Goal: Task Accomplishment & Management: Manage account settings

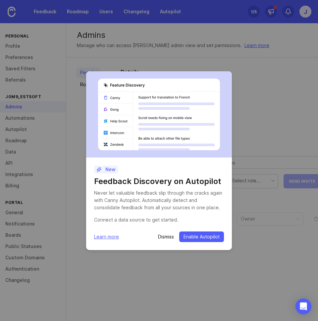
click at [163, 238] on p "Dismiss" at bounding box center [166, 236] width 16 height 7
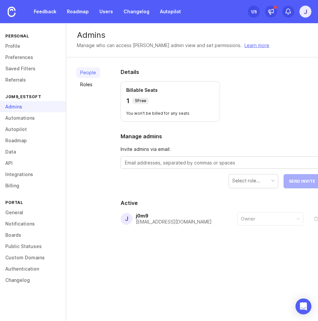
click at [253, 11] on div "1 /5" at bounding box center [254, 11] width 6 height 9
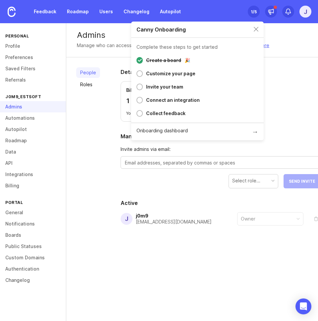
click at [253, 11] on div "1 /5" at bounding box center [254, 11] width 6 height 9
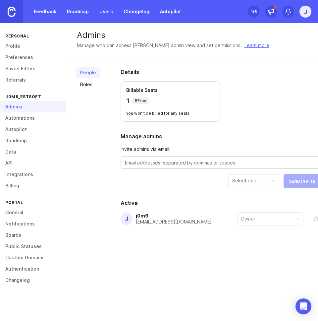
click at [8, 11] on img at bounding box center [12, 12] width 8 height 10
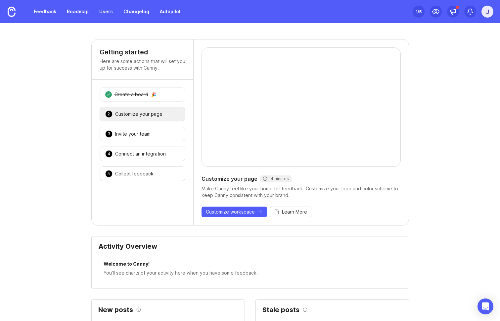
click at [109, 20] on div "Feedback Roadmap Users Changelog Autopilot" at bounding box center [92, 11] width 185 height 23
click at [109, 13] on link "Users" at bounding box center [106, 12] width 22 height 12
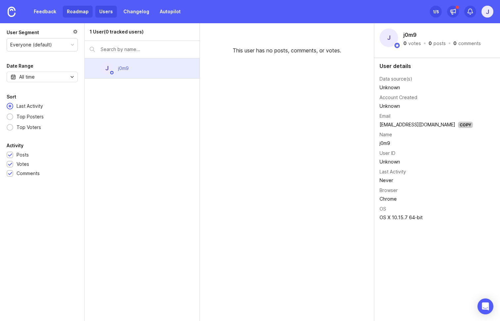
click at [63, 8] on link "Roadmap" at bounding box center [78, 12] width 30 height 12
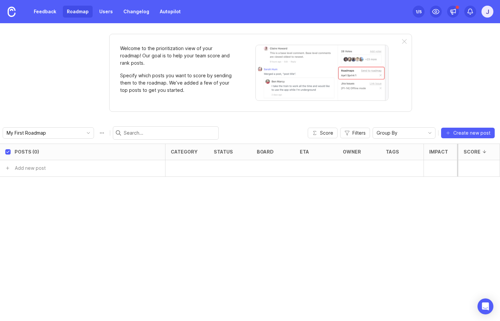
click at [146, 97] on div "Welcome to the prioritization view of your roadmap! Our goal is to help your te…" at bounding box center [176, 73] width 113 height 56
click at [318, 17] on div at bounding box center [471, 12] width 12 height 12
click at [318, 17] on div "j" at bounding box center [488, 12] width 12 height 12
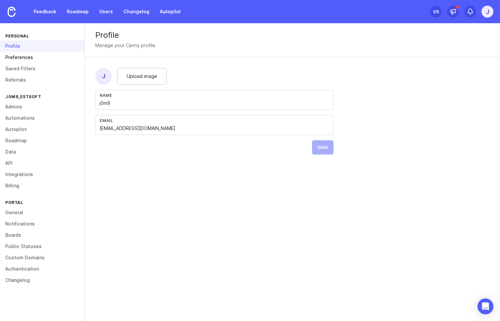
click at [30, 62] on link "Preferences" at bounding box center [42, 57] width 84 height 11
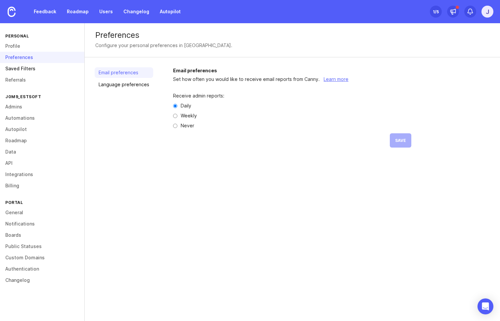
click at [28, 68] on link "Saved Filters" at bounding box center [42, 68] width 84 height 11
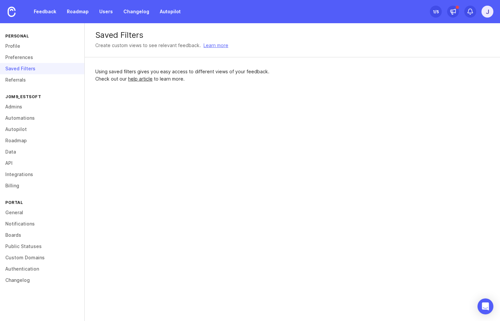
click at [19, 72] on div "Saved Filters" at bounding box center [42, 68] width 84 height 11
click at [18, 75] on link "Referrals" at bounding box center [42, 79] width 84 height 11
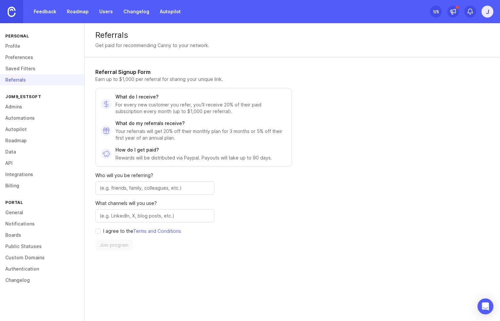
click at [18, 14] on link at bounding box center [11, 11] width 23 height 23
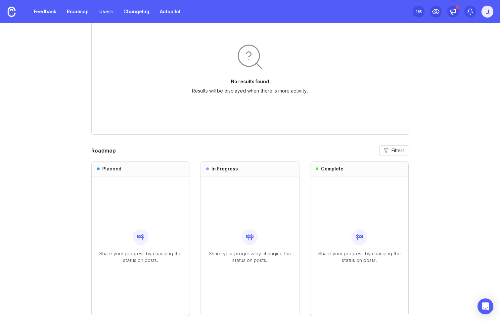
scroll to position [506, 0]
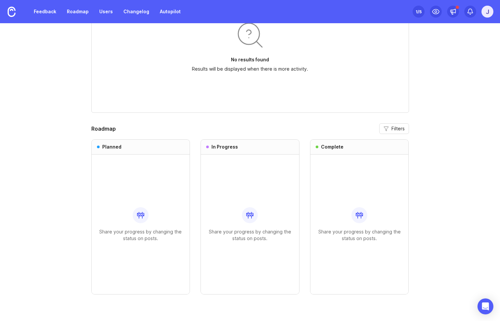
click at [86, 2] on div "Feedback Roadmap Users Changelog Autopilot" at bounding box center [92, 11] width 185 height 23
click at [78, 12] on link "Roadmap" at bounding box center [78, 12] width 30 height 12
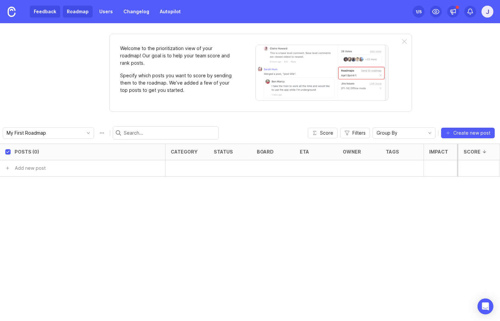
click at [54, 10] on link "Feedback" at bounding box center [45, 12] width 30 height 12
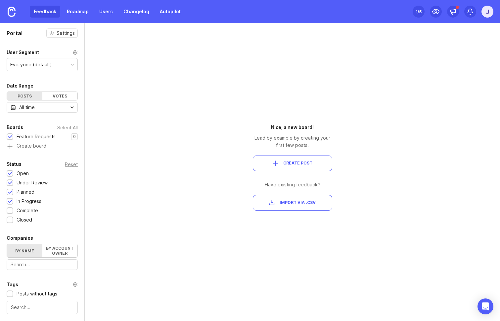
click at [116, 9] on div "Feedback Roadmap Users Changelog Autopilot" at bounding box center [107, 12] width 155 height 12
click at [106, 10] on link "Users" at bounding box center [106, 12] width 22 height 12
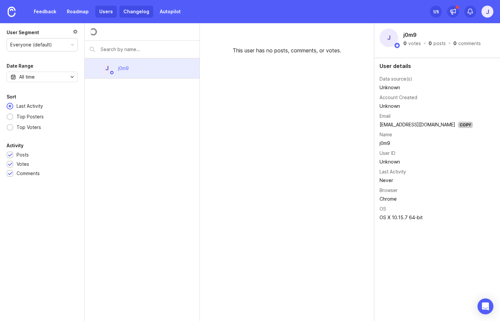
click at [140, 17] on link "Changelog" at bounding box center [137, 12] width 34 height 12
click at [140, 15] on link "Changelog" at bounding box center [137, 12] width 34 height 12
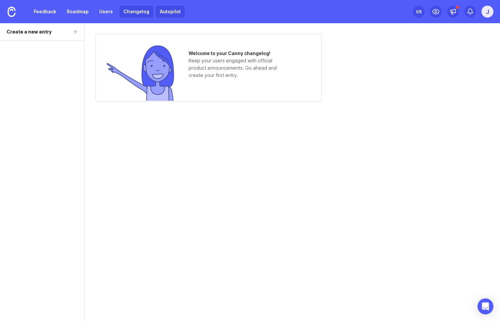
click at [166, 15] on link "Autopilot" at bounding box center [170, 12] width 29 height 12
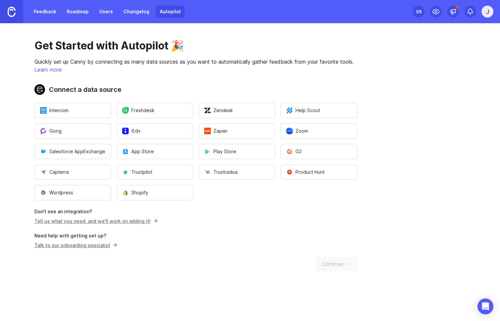
click at [15, 10] on img at bounding box center [12, 12] width 8 height 10
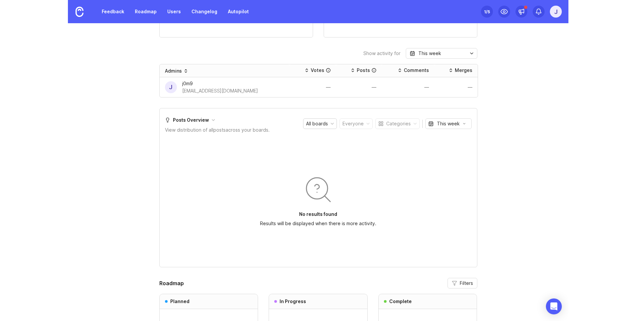
scroll to position [506, 0]
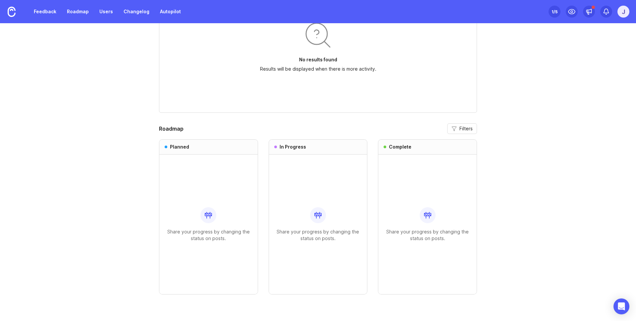
click at [318, 8] on div at bounding box center [593, 7] width 3 height 3
click at [318, 11] on div "j" at bounding box center [623, 12] width 12 height 12
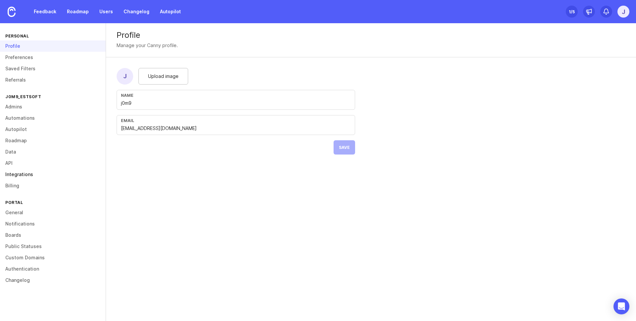
click at [41, 176] on link "Integrations" at bounding box center [53, 174] width 106 height 11
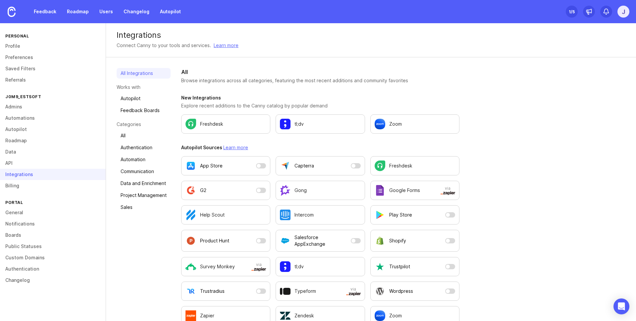
click at [40, 179] on div "Integrations" at bounding box center [53, 174] width 106 height 11
click at [39, 183] on link "Billing" at bounding box center [53, 185] width 106 height 11
click at [39, 185] on link "Billing" at bounding box center [53, 185] width 106 height 11
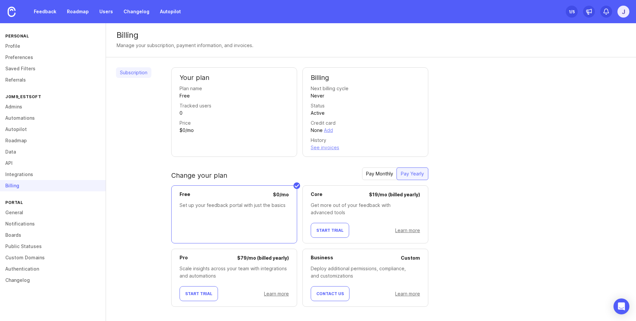
click at [264, 103] on div "Tracked users 0" at bounding box center [234, 109] width 109 height 15
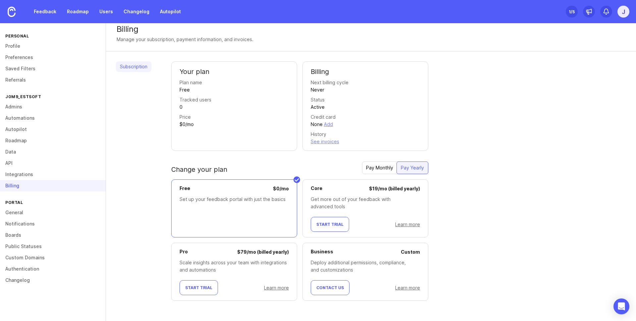
click at [318, 224] on span "Start Trial" at bounding box center [329, 224] width 27 height 5
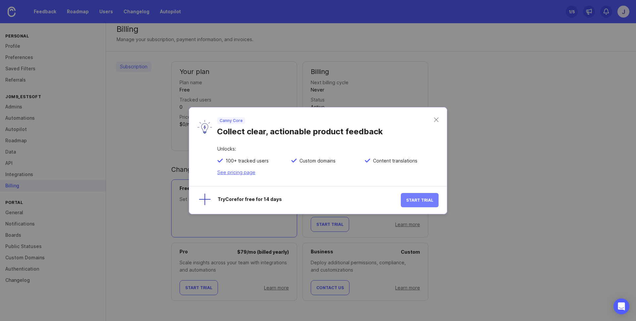
click at [318, 201] on span "Start Trial" at bounding box center [419, 199] width 27 height 5
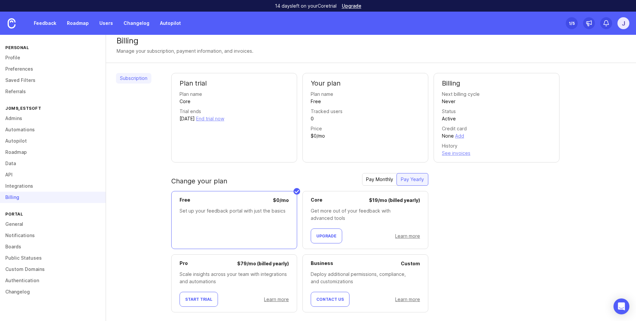
click at [318, 210] on div "Get more out of your feedback with advanced tools" at bounding box center [365, 214] width 109 height 15
click at [318, 236] on button "Upgrade" at bounding box center [326, 235] width 31 height 15
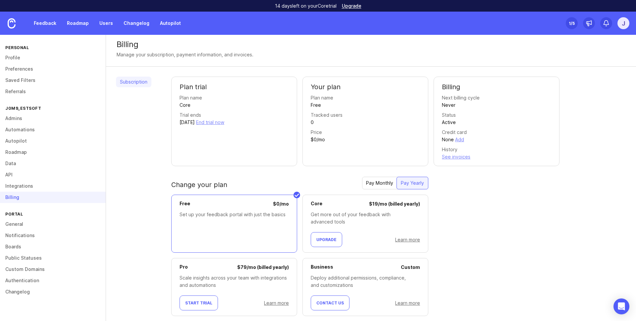
scroll to position [0, 0]
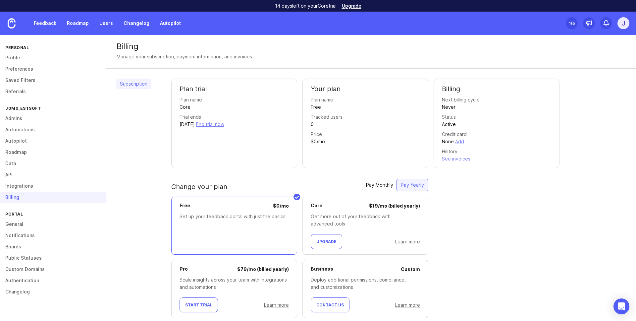
click at [282, 152] on div "Plan trial Plan name Core Trial ends [DATE] End trial now" at bounding box center [234, 122] width 126 height 89
click at [245, 135] on div "Plan trial Plan name Core Trial ends [DATE] End trial now" at bounding box center [234, 122] width 126 height 89
click at [318, 119] on div "Tracked users 0" at bounding box center [365, 120] width 109 height 15
click at [46, 185] on link "Integrations" at bounding box center [53, 185] width 106 height 11
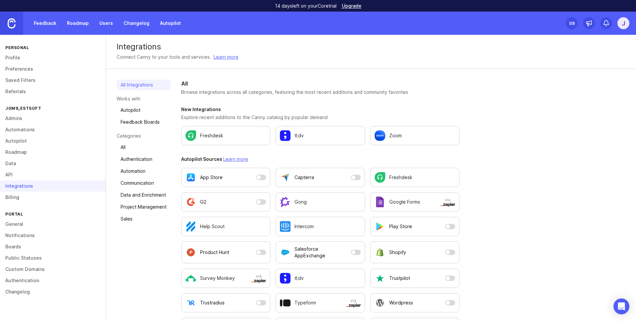
click at [14, 25] on img at bounding box center [12, 23] width 8 height 10
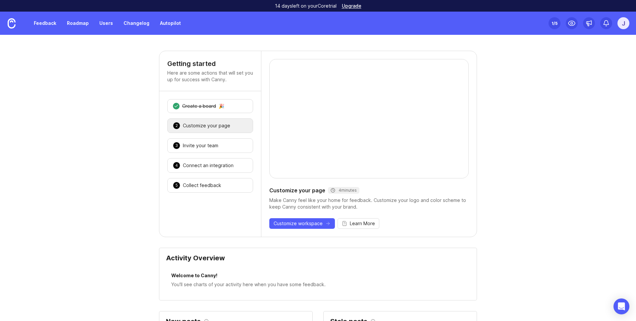
click at [318, 26] on div "j" at bounding box center [623, 23] width 12 height 12
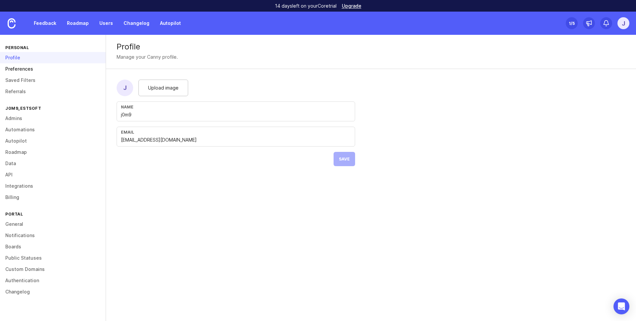
click at [31, 72] on link "Preferences" at bounding box center [53, 68] width 106 height 11
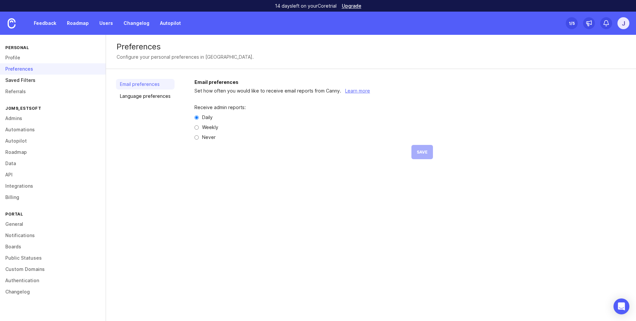
click at [30, 80] on link "Saved Filters" at bounding box center [53, 80] width 106 height 11
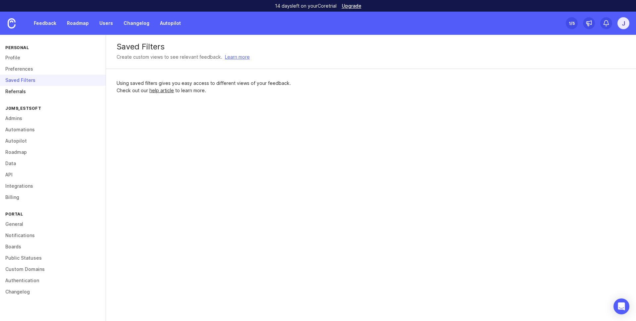
click at [34, 91] on link "Referrals" at bounding box center [53, 91] width 106 height 11
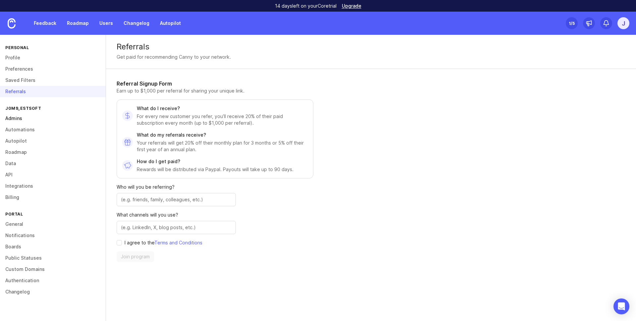
click at [41, 115] on link "Admins" at bounding box center [53, 118] width 106 height 11
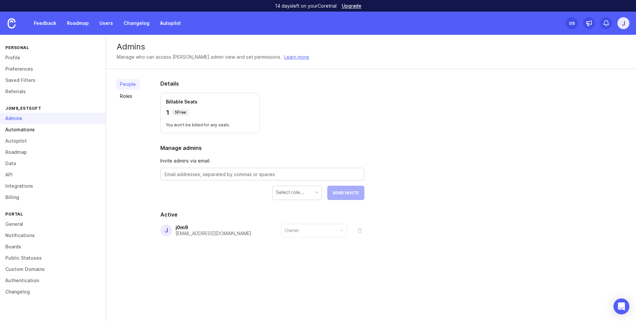
click at [46, 134] on link "Automations" at bounding box center [53, 129] width 106 height 11
click at [46, 169] on link "API" at bounding box center [53, 174] width 106 height 11
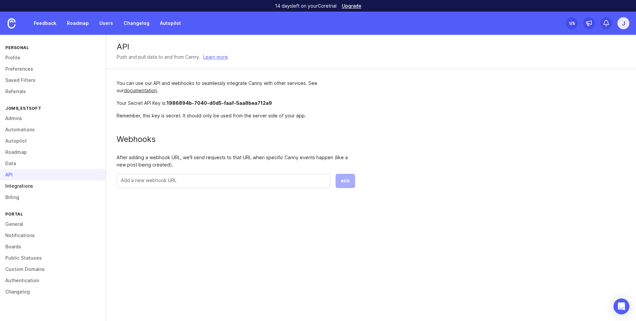
click at [46, 188] on link "Integrations" at bounding box center [53, 185] width 106 height 11
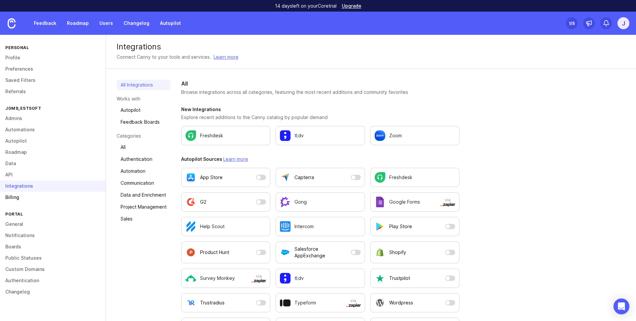
click at [46, 191] on link "Billing" at bounding box center [53, 196] width 106 height 11
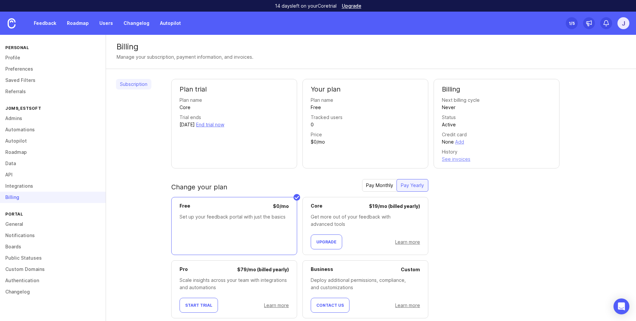
click at [224, 127] on button "End trial now" at bounding box center [210, 124] width 28 height 7
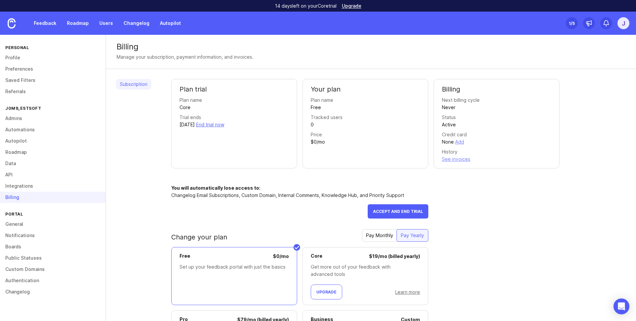
click at [224, 125] on button "End trial now" at bounding box center [210, 124] width 28 height 7
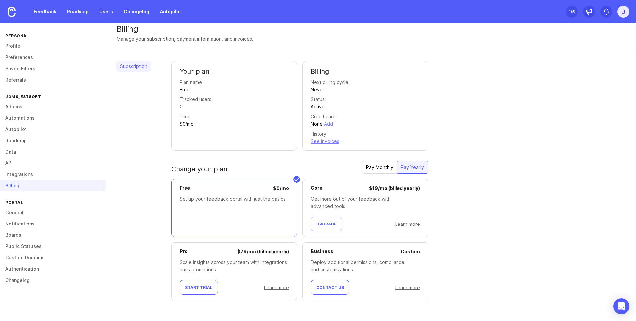
scroll to position [6, 0]
click at [318, 172] on div "Your plan Plan name Free Tracked users 0 Price $0/mo Billing Next billing cycle…" at bounding box center [398, 186] width 455 height 250
